Goal: Information Seeking & Learning: Find specific fact

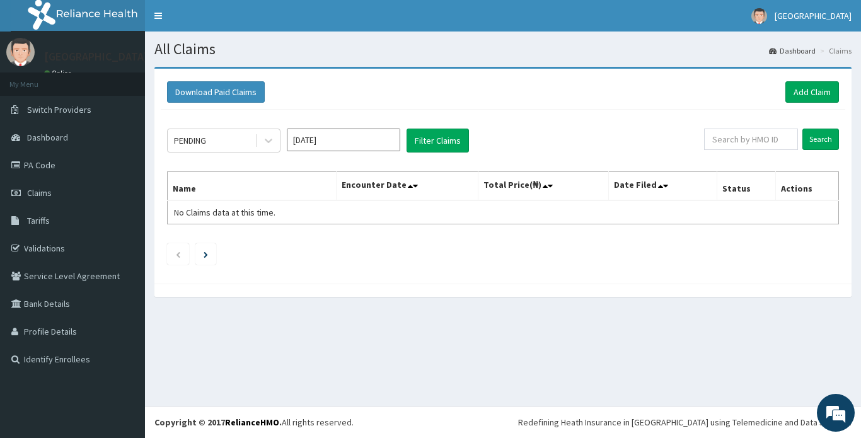
click at [350, 142] on input "Aug 2025" at bounding box center [343, 140] width 113 height 23
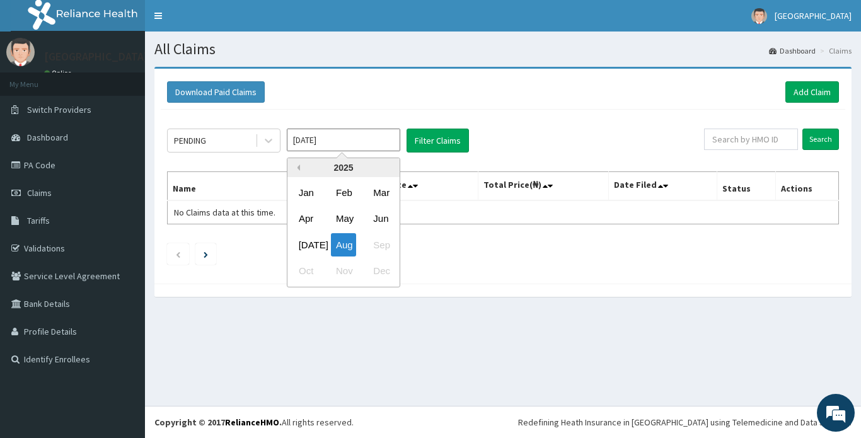
click at [297, 168] on button "Previous Year" at bounding box center [297, 167] width 6 height 6
click at [343, 244] on div "Aug" at bounding box center [343, 244] width 25 height 23
type input "Aug 2024"
click at [343, 244] on ul at bounding box center [503, 253] width 672 height 21
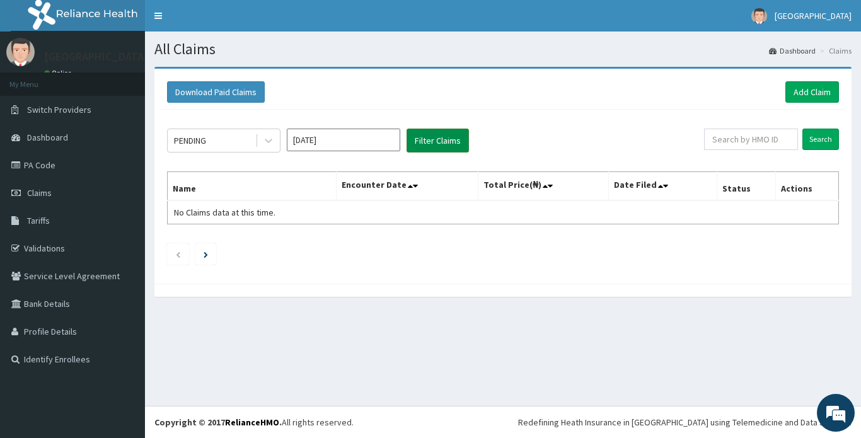
click at [423, 141] on button "Filter Claims" at bounding box center [437, 141] width 62 height 24
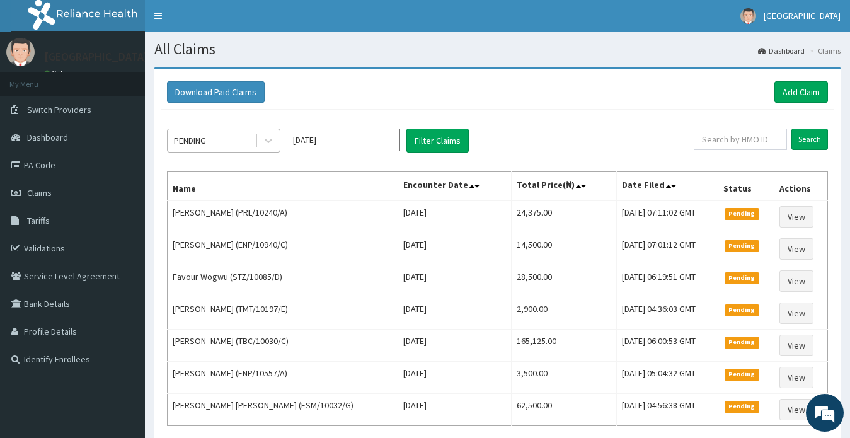
click at [219, 139] on div "PENDING" at bounding box center [212, 140] width 88 height 20
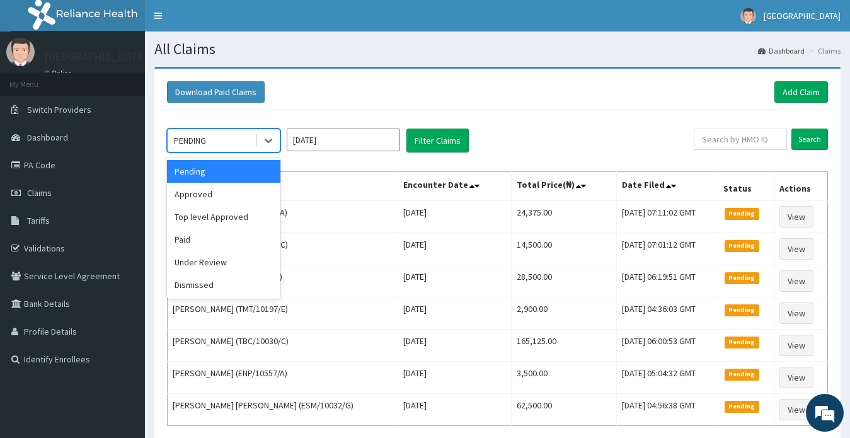
click at [213, 136] on div "PENDING" at bounding box center [212, 140] width 88 height 20
click at [198, 193] on div "Approved" at bounding box center [223, 194] width 113 height 23
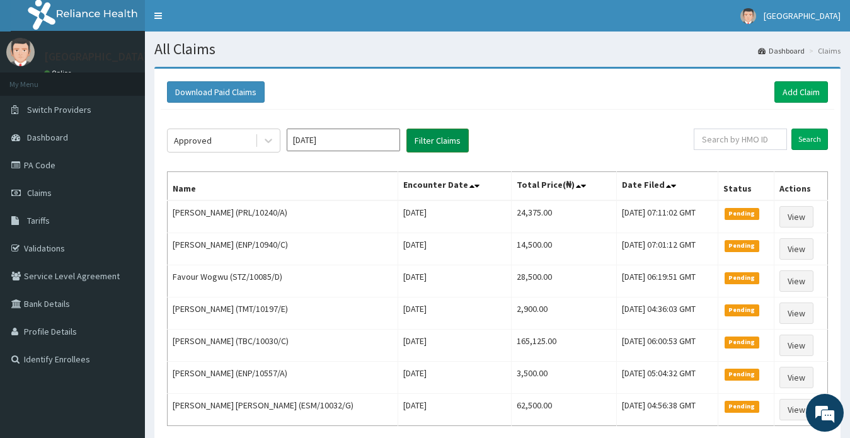
click at [437, 140] on button "Filter Claims" at bounding box center [437, 141] width 62 height 24
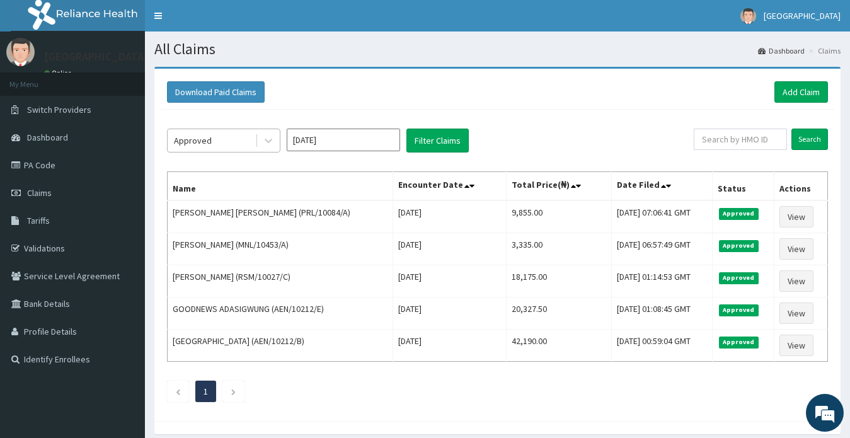
click at [216, 139] on div "Approved" at bounding box center [212, 140] width 88 height 20
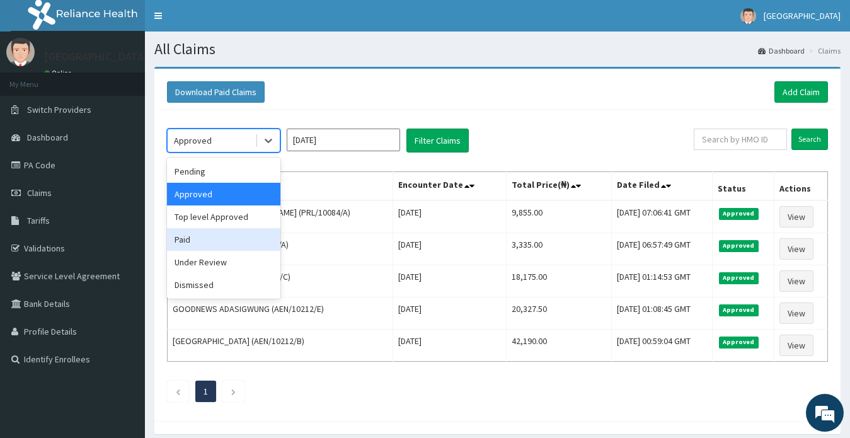
click at [205, 241] on div "Paid" at bounding box center [223, 239] width 113 height 23
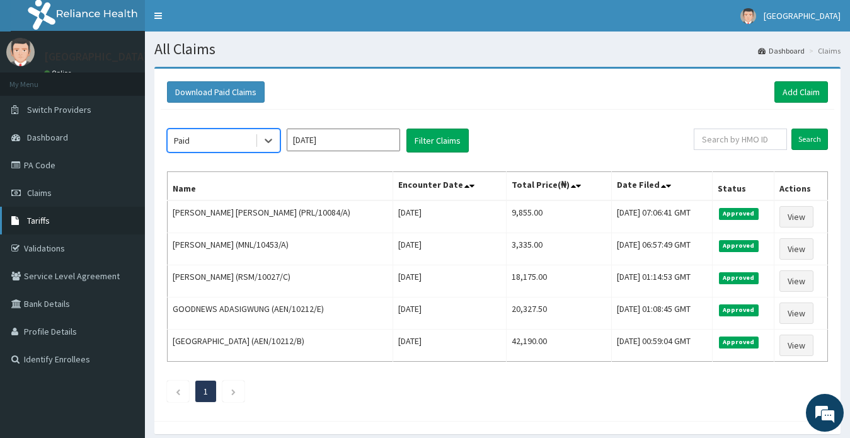
click at [34, 222] on span "Tariffs" at bounding box center [38, 220] width 23 height 11
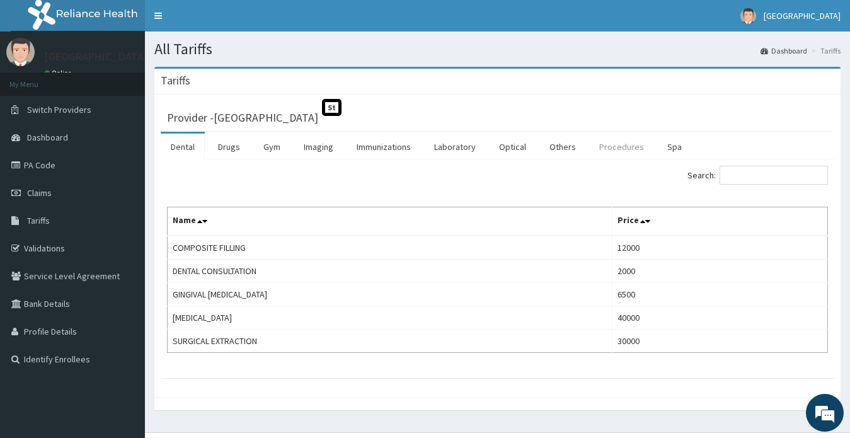
click at [619, 146] on link "Procedures" at bounding box center [621, 147] width 65 height 26
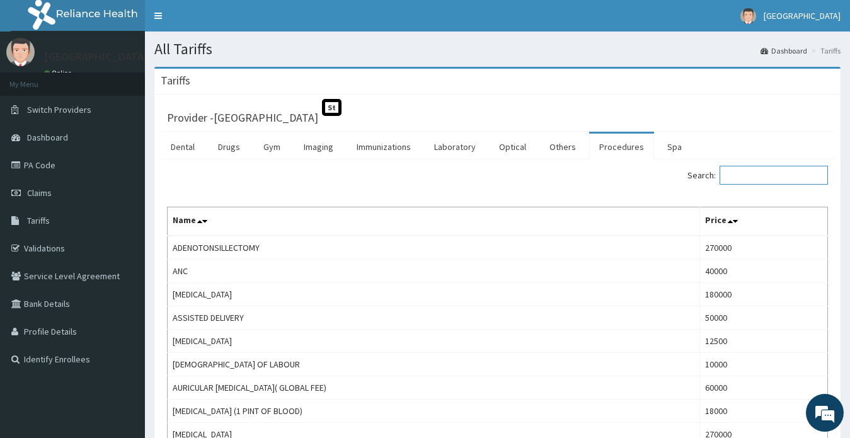
click at [781, 178] on input "Search:" at bounding box center [773, 175] width 108 height 19
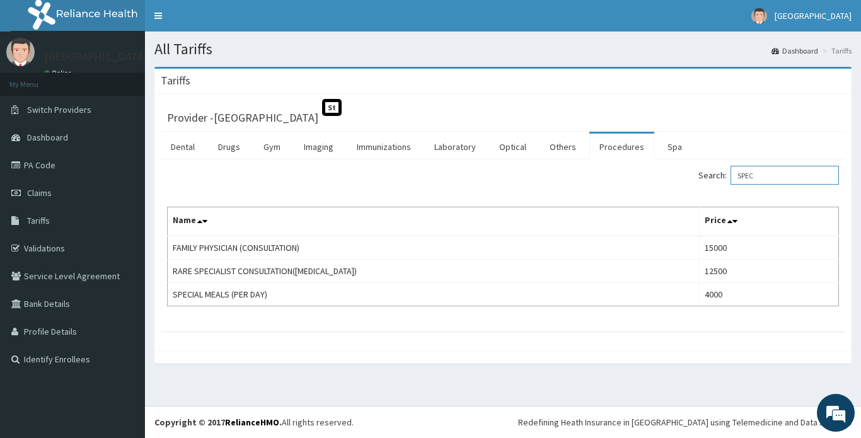
click at [790, 179] on input "SPEC" at bounding box center [784, 175] width 108 height 19
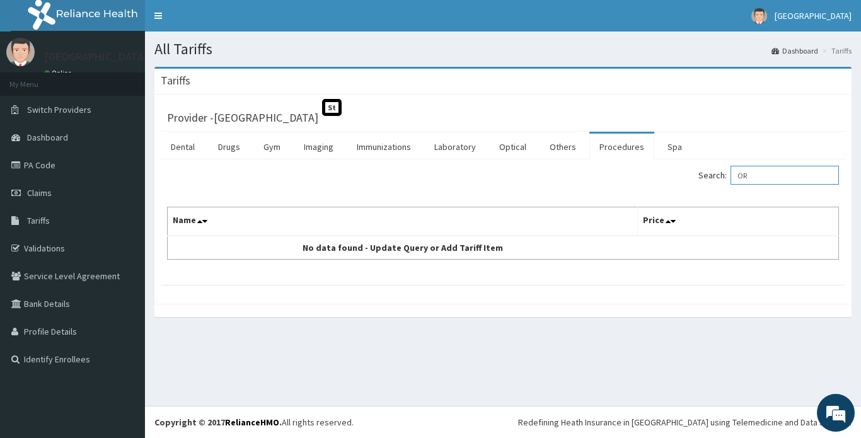
type input "O"
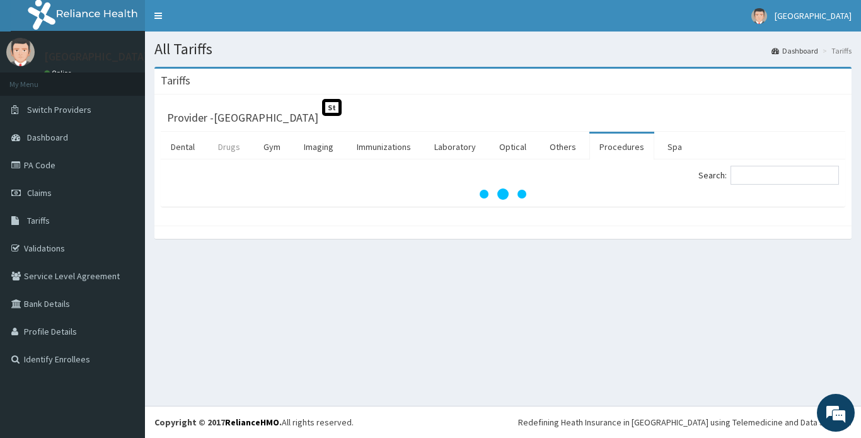
click at [229, 146] on link "Drugs" at bounding box center [229, 147] width 42 height 26
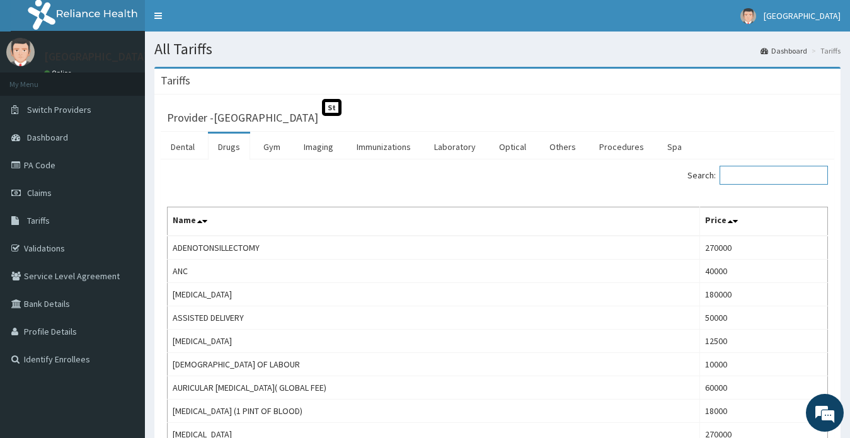
click at [752, 176] on input "Search:" at bounding box center [773, 175] width 108 height 19
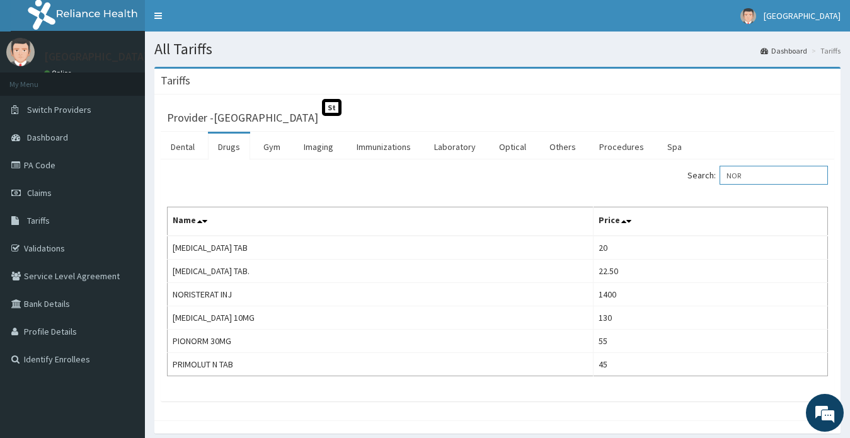
click at [782, 173] on input "NOR" at bounding box center [773, 175] width 108 height 19
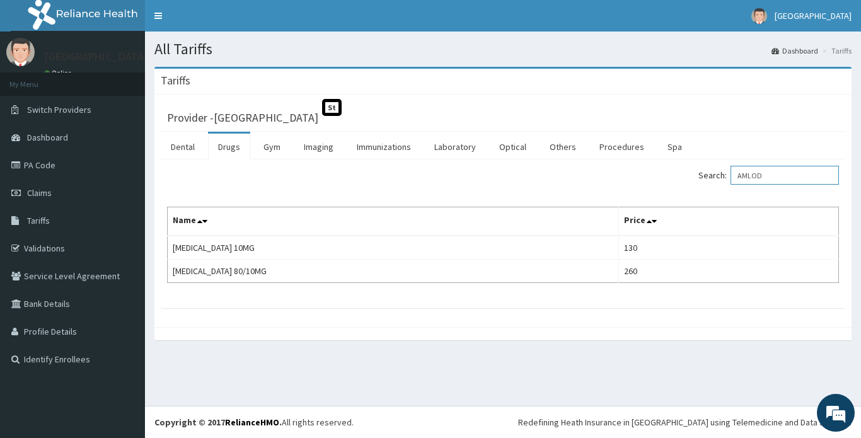
drag, startPoint x: 780, startPoint y: 178, endPoint x: 726, endPoint y: 172, distance: 54.5
click at [726, 172] on label "Search: AMLOD" at bounding box center [768, 175] width 140 height 19
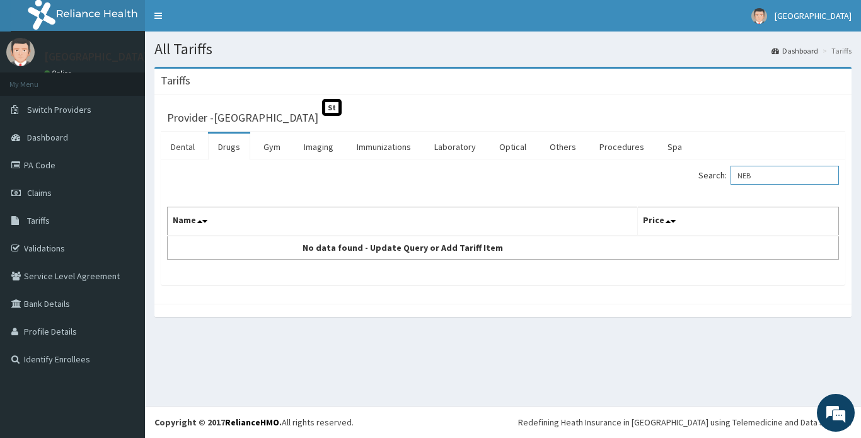
click at [796, 179] on input "NEB" at bounding box center [784, 175] width 108 height 19
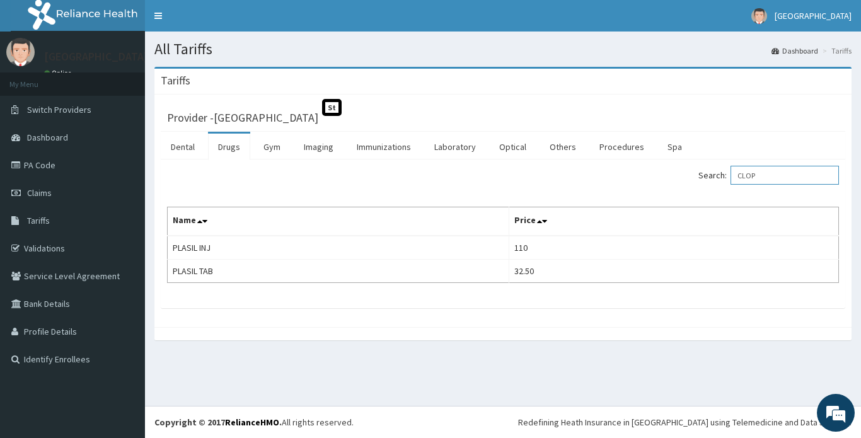
click at [779, 174] on input "CLOP" at bounding box center [784, 175] width 108 height 19
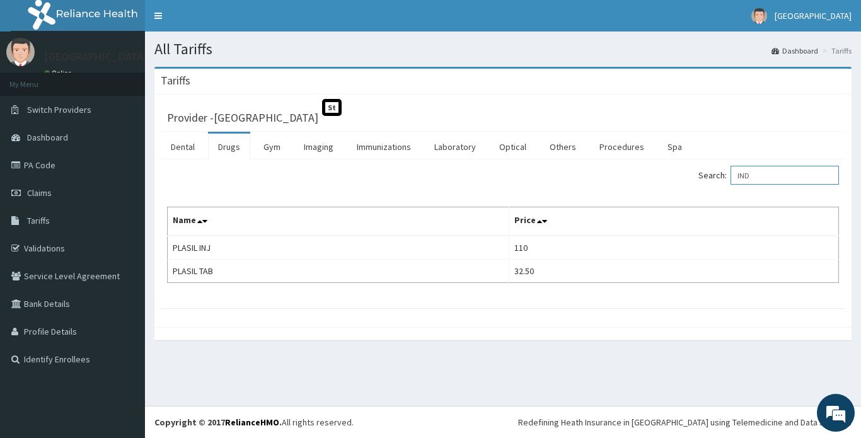
type input "INDA"
click at [809, 173] on input "INDA" at bounding box center [784, 175] width 108 height 19
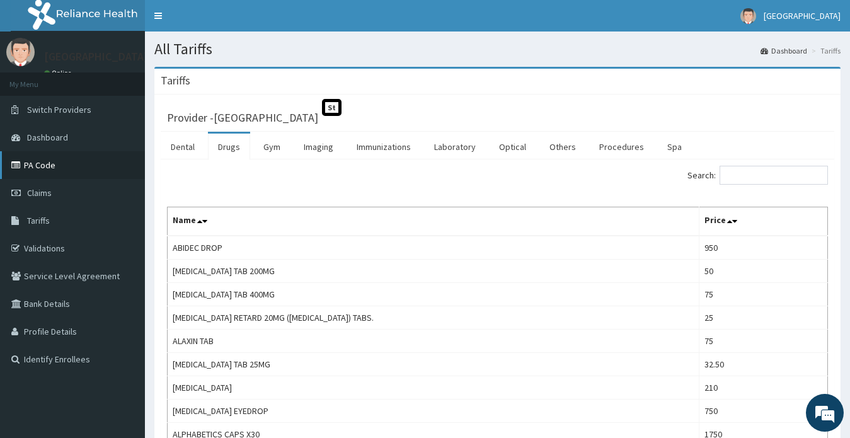
click at [42, 168] on link "PA Code" at bounding box center [72, 165] width 145 height 28
